Goal: Information Seeking & Learning: Learn about a topic

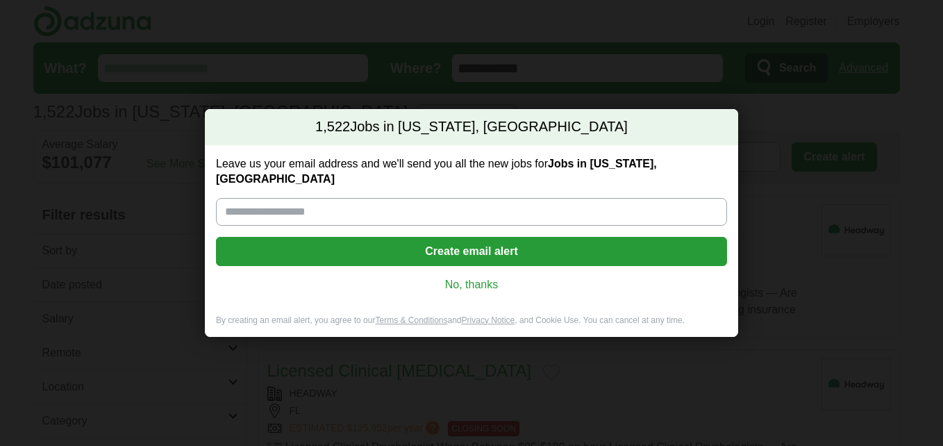
click at [482, 277] on link "No, thanks" at bounding box center [471, 284] width 489 height 15
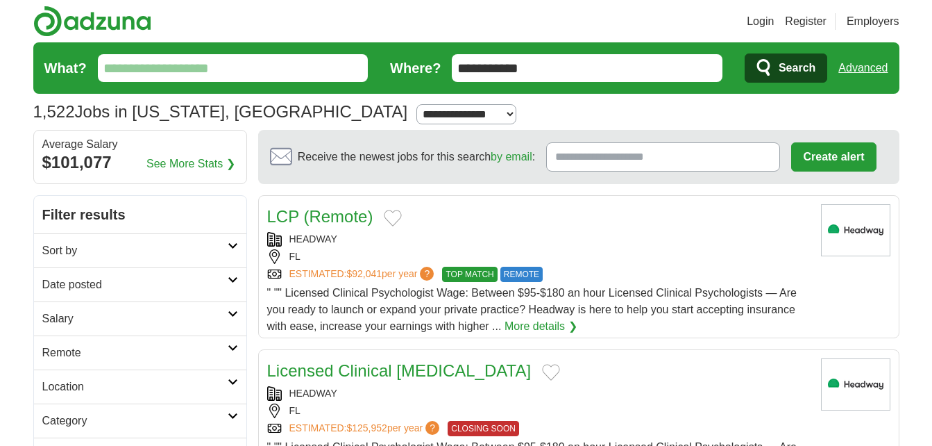
click at [244, 67] on input "What?" at bounding box center [233, 68] width 271 height 28
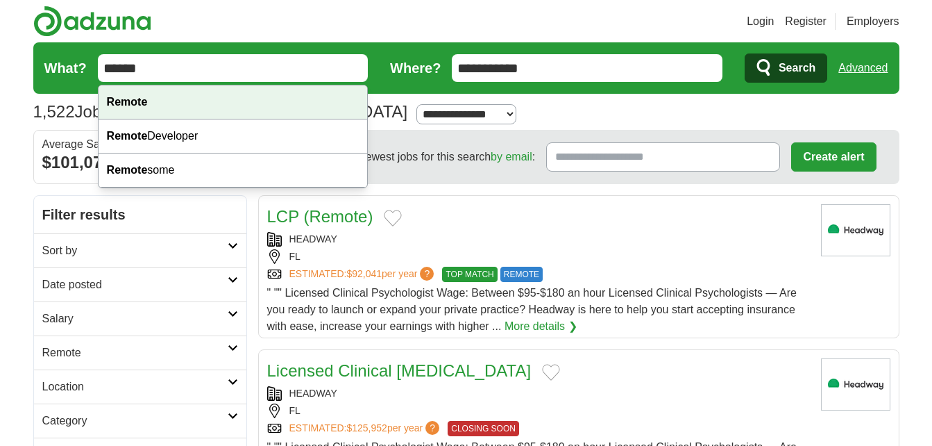
click at [131, 94] on div "Remote" at bounding box center [233, 102] width 269 height 34
type input "******"
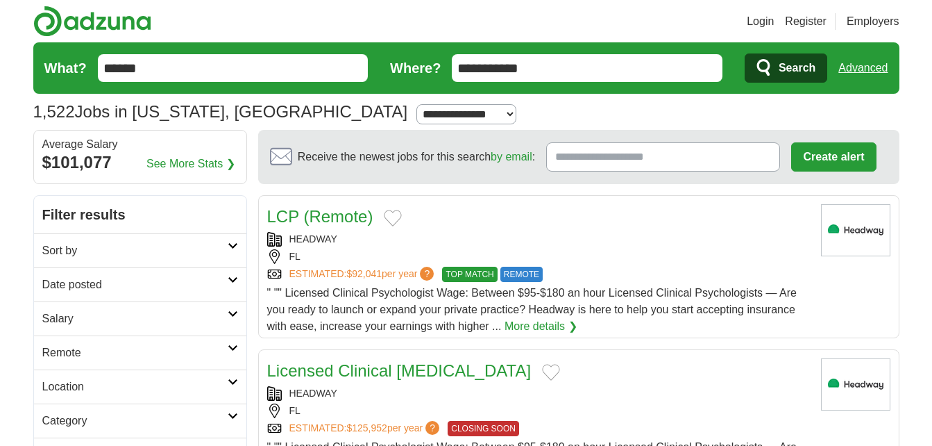
click at [767, 69] on icon "submit" at bounding box center [763, 67] width 13 height 17
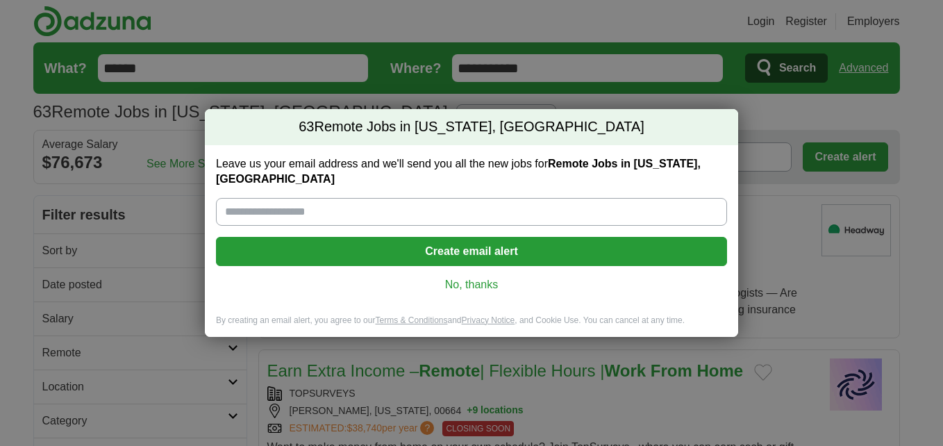
click at [464, 198] on input "Leave us your email address and we'll send you all the new jobs for Remote Jobs…" at bounding box center [471, 212] width 511 height 28
type input "**********"
click at [525, 237] on button "Create email alert" at bounding box center [471, 251] width 511 height 29
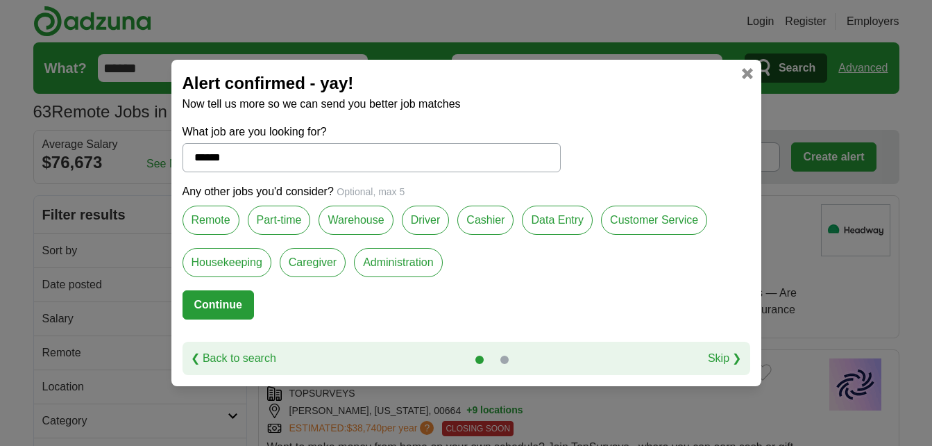
click at [225, 224] on label "Remote" at bounding box center [211, 219] width 57 height 29
drag, startPoint x: 225, startPoint y: 224, endPoint x: 277, endPoint y: 219, distance: 52.3
click at [277, 219] on label "Part-time" at bounding box center [279, 219] width 63 height 29
click at [214, 217] on label "Remote" at bounding box center [211, 219] width 57 height 29
click at [639, 223] on label "Customer Service" at bounding box center [654, 219] width 106 height 29
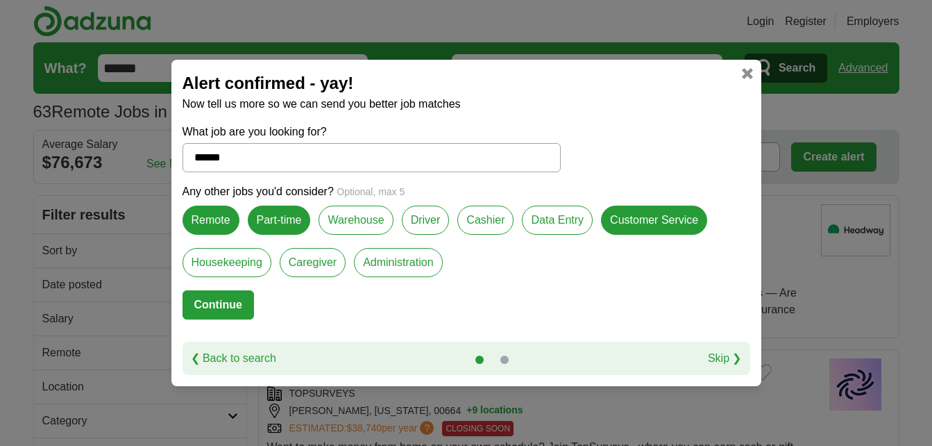
click at [399, 268] on label "Administration" at bounding box center [398, 262] width 88 height 29
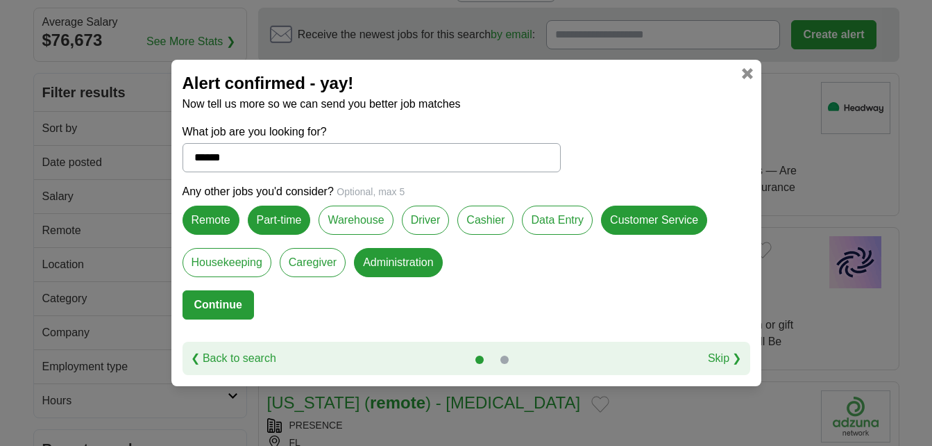
scroll to position [139, 0]
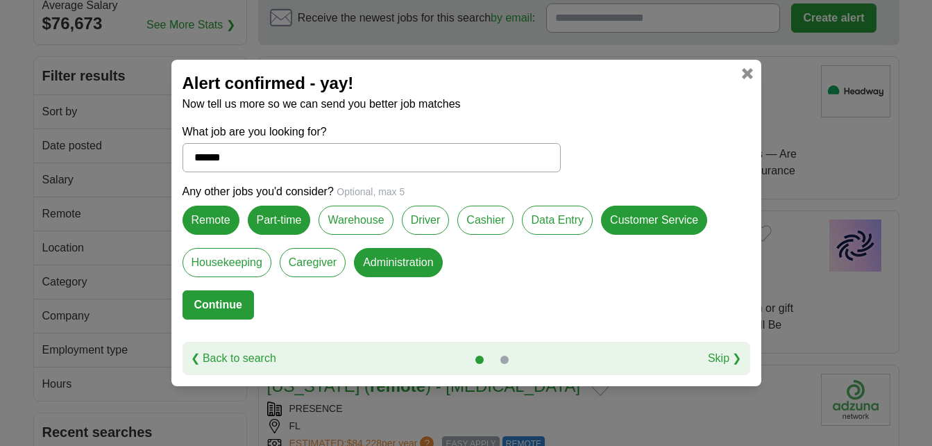
click at [210, 310] on button "Continue" at bounding box center [219, 304] width 72 height 29
select select "*"
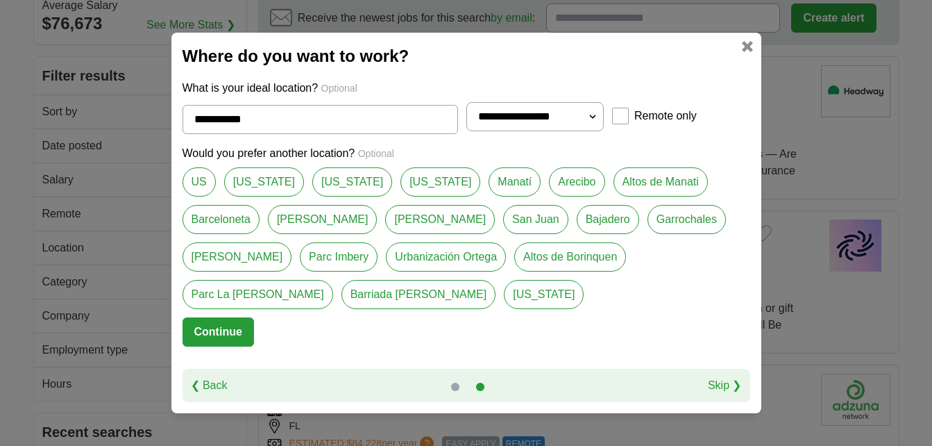
click at [200, 196] on link "US" at bounding box center [199, 181] width 33 height 29
click at [246, 196] on link "[US_STATE]" at bounding box center [264, 181] width 80 height 29
type input "*******"
select select "*"
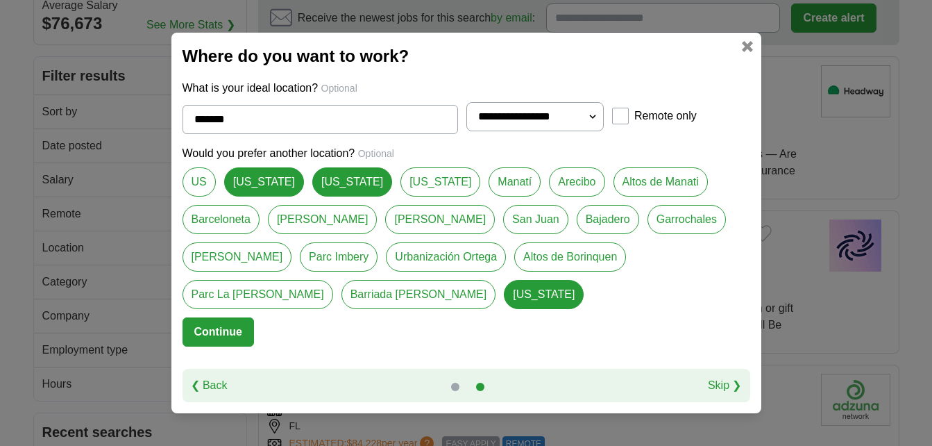
click at [199, 196] on link "US" at bounding box center [199, 181] width 33 height 29
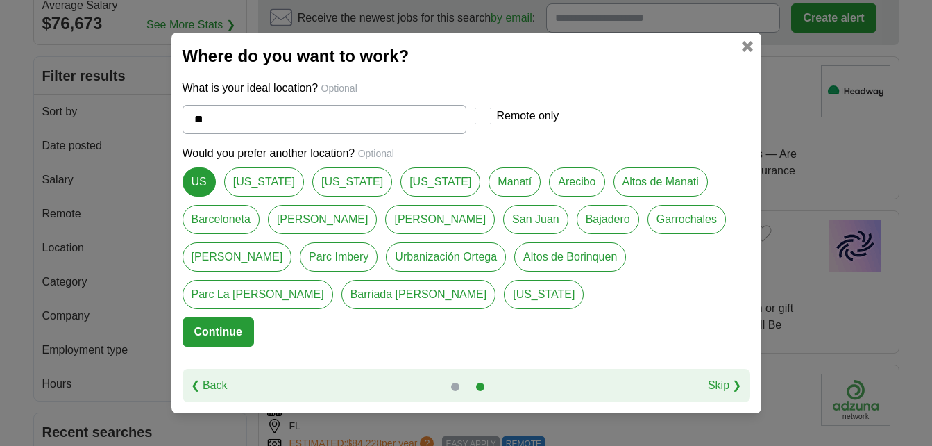
click at [257, 196] on link "[US_STATE]" at bounding box center [264, 181] width 80 height 29
type input "*******"
select select "*"
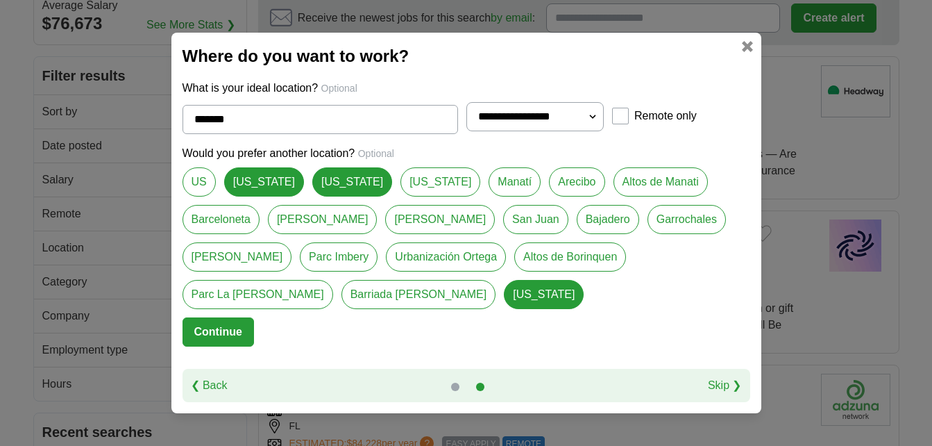
click at [192, 196] on link "US" at bounding box center [199, 181] width 33 height 29
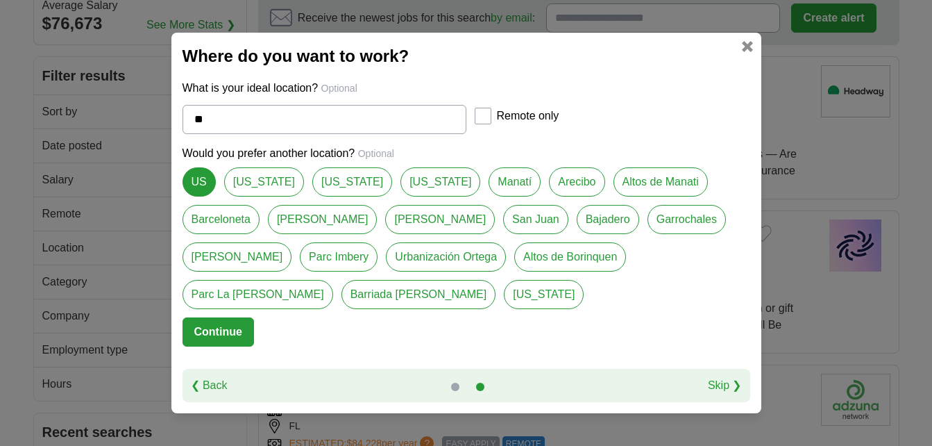
click at [193, 196] on link "US" at bounding box center [199, 181] width 33 height 29
type input "**********"
select select "*"
drag, startPoint x: 199, startPoint y: 199, endPoint x: 229, endPoint y: 205, distance: 30.4
click at [199, 196] on link "US" at bounding box center [199, 181] width 33 height 29
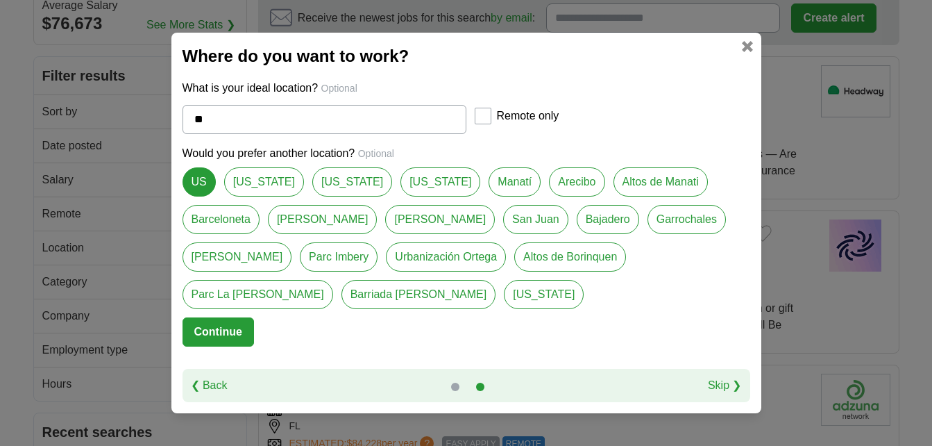
click at [250, 196] on link "[US_STATE]" at bounding box center [264, 181] width 80 height 29
type input "*******"
select select "*"
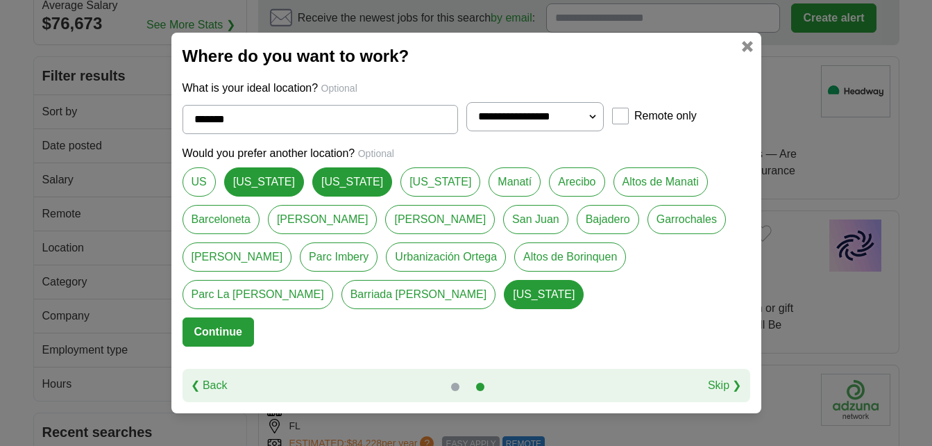
click at [243, 317] on button "Continue" at bounding box center [219, 331] width 72 height 29
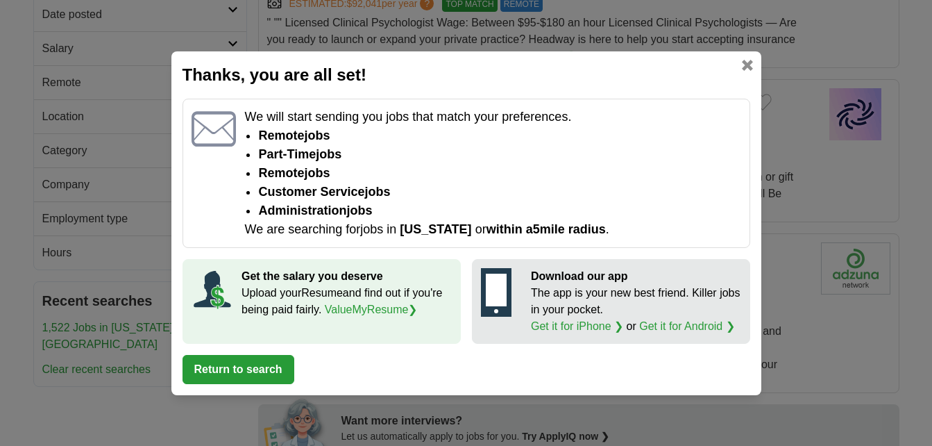
scroll to position [278, 0]
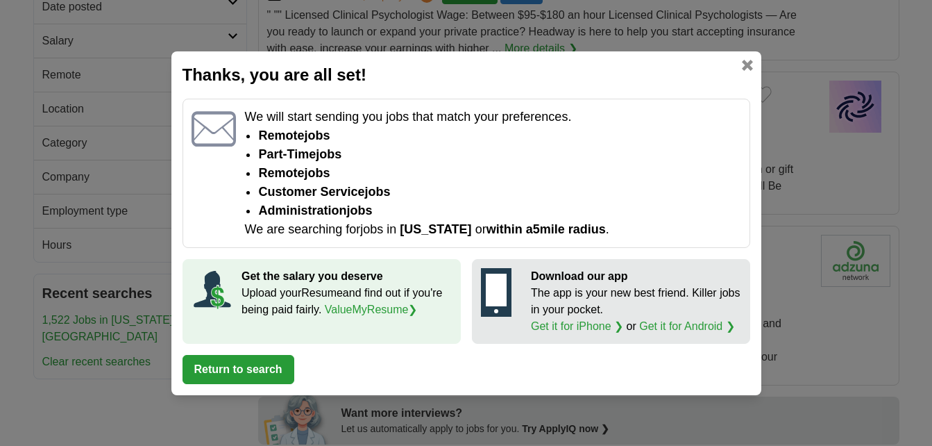
drag, startPoint x: 261, startPoint y: 369, endPoint x: 471, endPoint y: 310, distance: 218.5
click at [267, 367] on button "Return to search" at bounding box center [239, 369] width 112 height 29
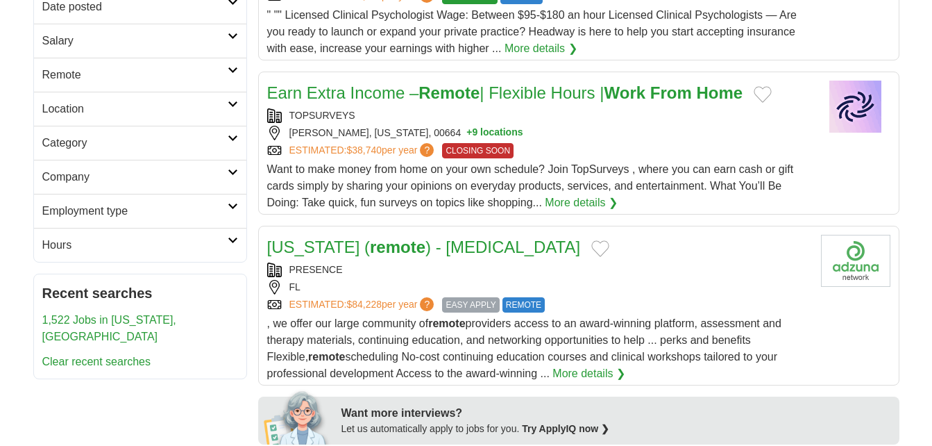
click at [368, 94] on link "Earn Extra Income – Remote | Flexible Hours | Work From Home" at bounding box center [505, 92] width 476 height 19
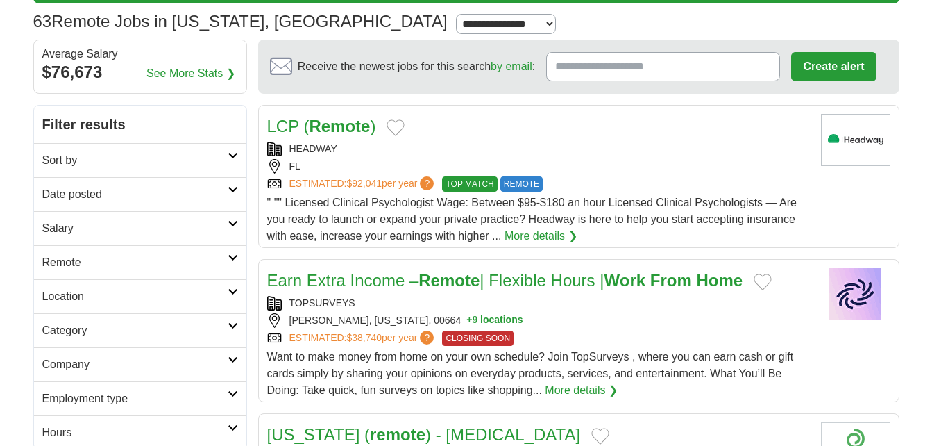
scroll to position [69, 0]
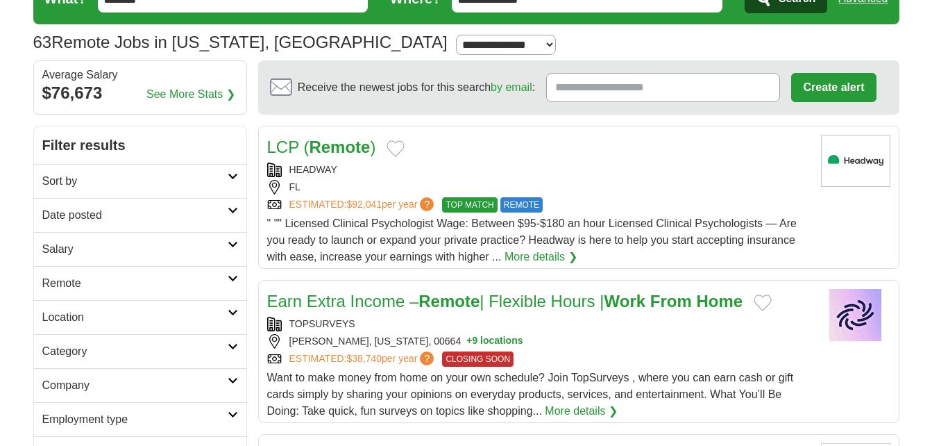
click at [339, 145] on strong "Remote" at bounding box center [339, 146] width 61 height 19
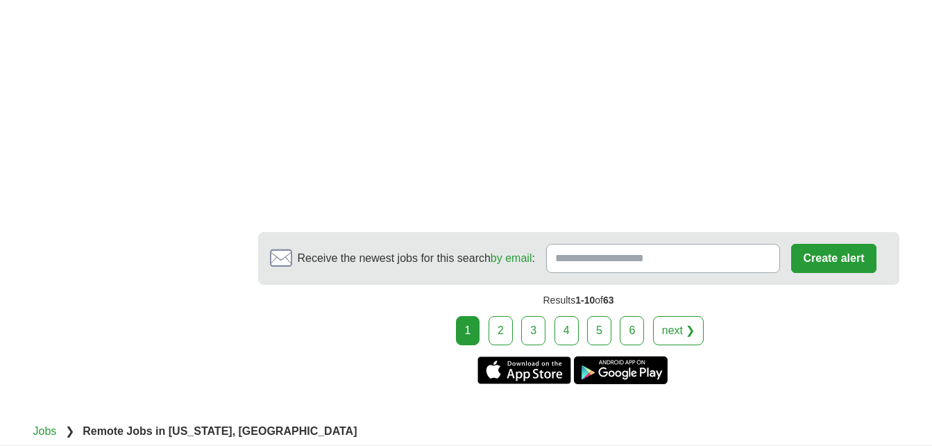
scroll to position [2013, 0]
click at [507, 324] on link "2" at bounding box center [501, 329] width 24 height 29
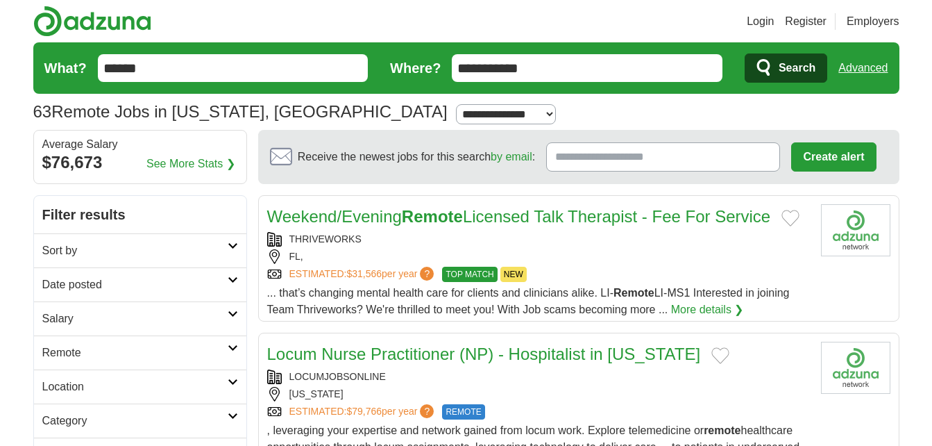
drag, startPoint x: 699, startPoint y: 22, endPoint x: 689, endPoint y: 48, distance: 27.5
